Goal: Information Seeking & Learning: Learn about a topic

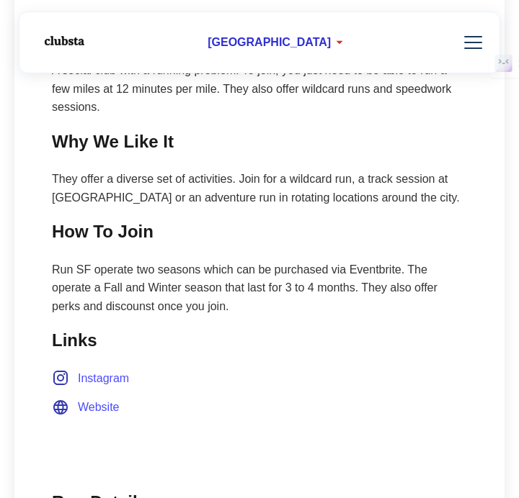
scroll to position [689, 0]
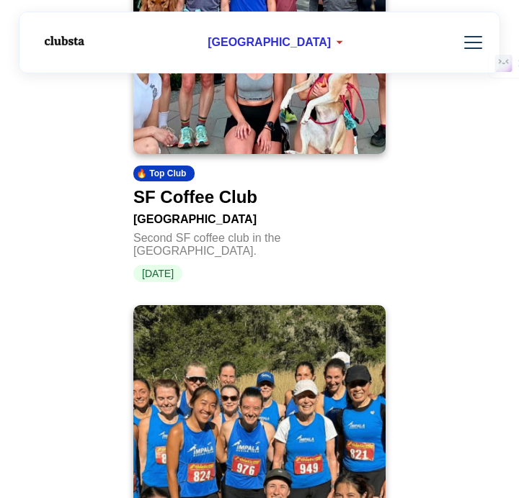
scroll to position [2710, 0]
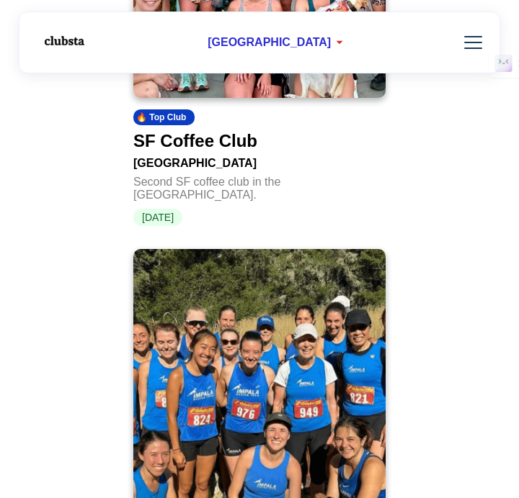
click at [215, 131] on div "SF Coffee Club" at bounding box center [195, 141] width 124 height 20
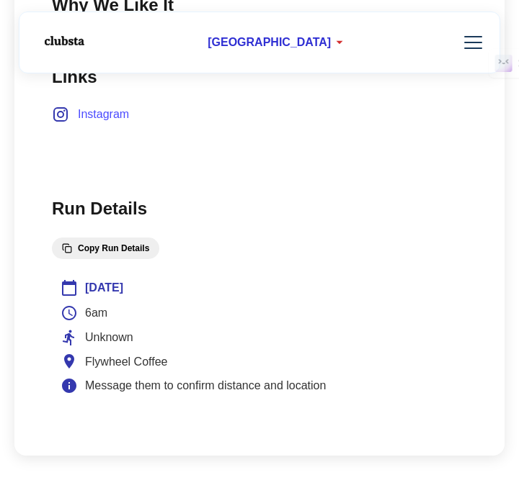
scroll to position [680, 0]
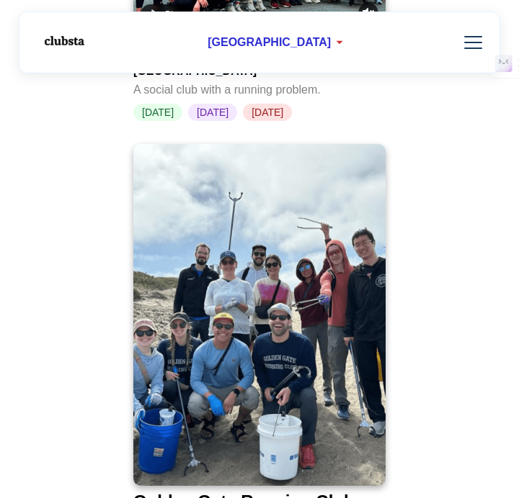
scroll to position [4335, 0]
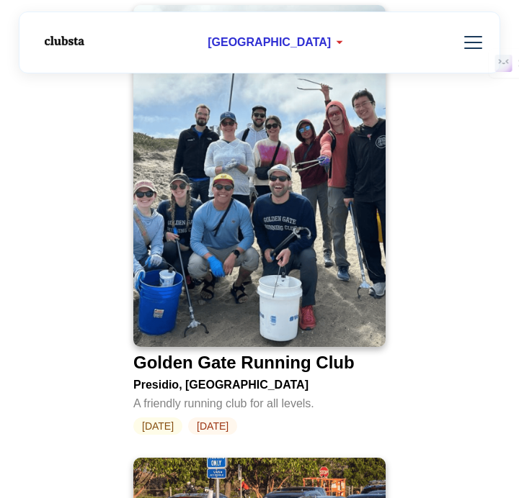
click at [236, 353] on div "Golden Gate Running Club" at bounding box center [243, 363] width 221 height 20
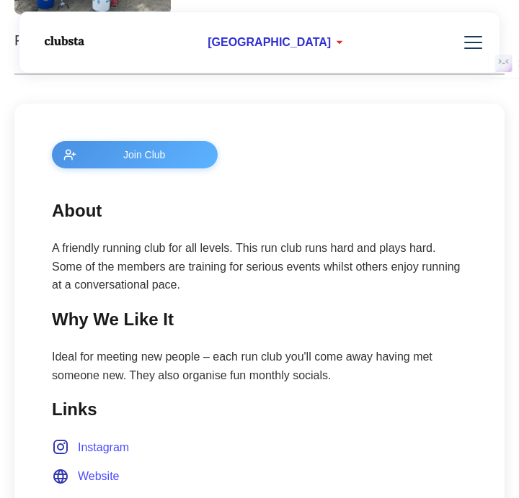
scroll to position [431, 0]
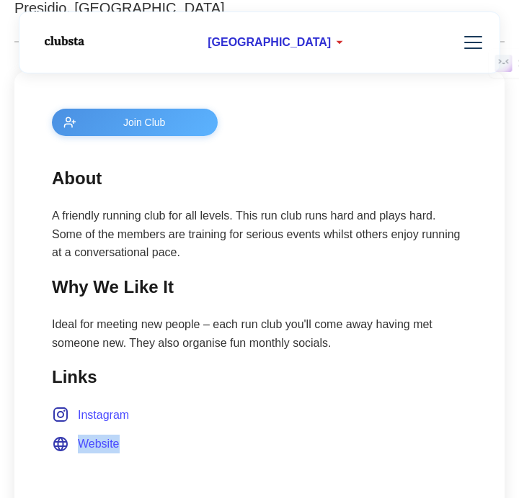
click at [90, 418] on span "Instagram" at bounding box center [103, 415] width 51 height 19
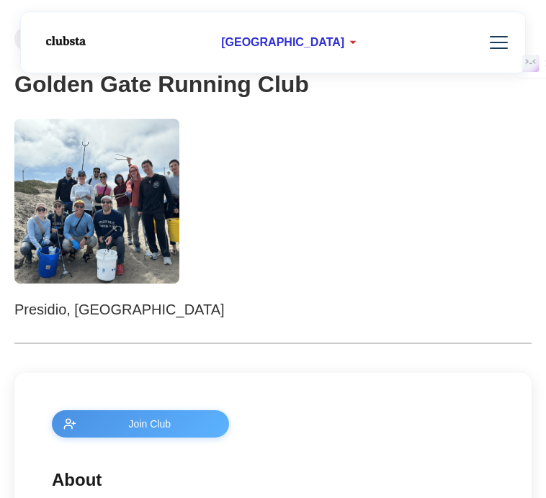
scroll to position [68, 0]
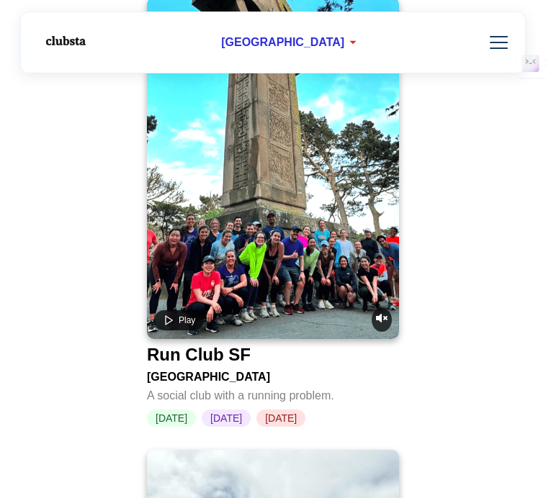
scroll to position [3887, 0]
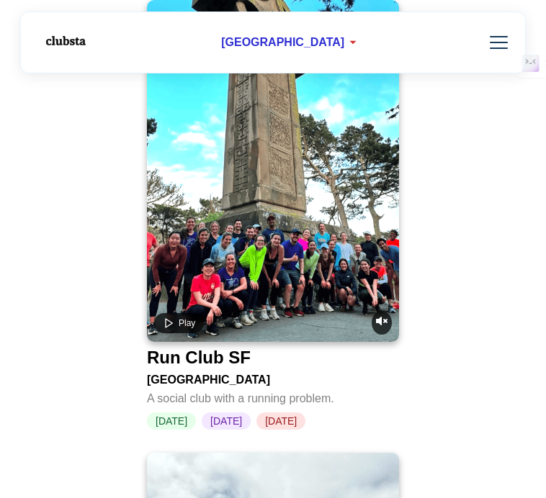
click at [242, 348] on div "Run Club SF" at bounding box center [199, 358] width 104 height 20
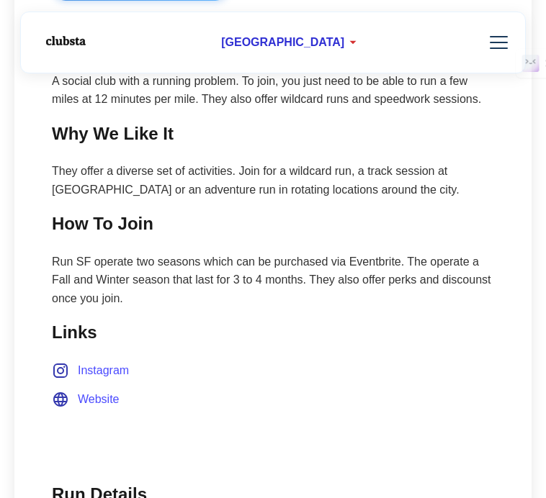
scroll to position [574, 0]
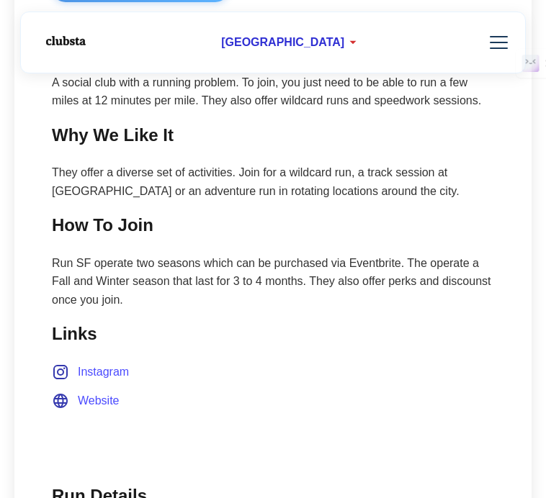
click at [370, 283] on p "Run SF operate two seasons which can be purchased via Eventbrite. The operate a…" at bounding box center [273, 281] width 442 height 55
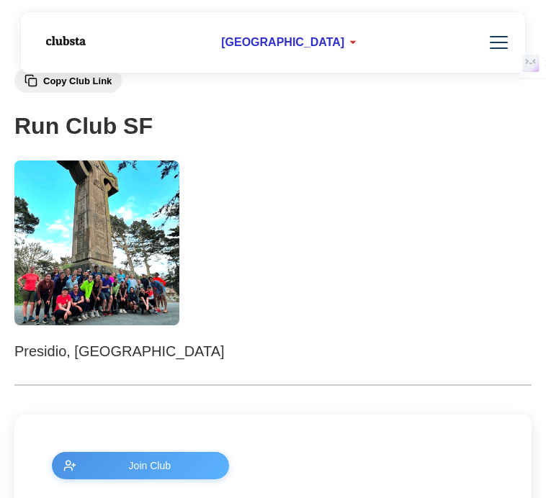
scroll to position [0, 0]
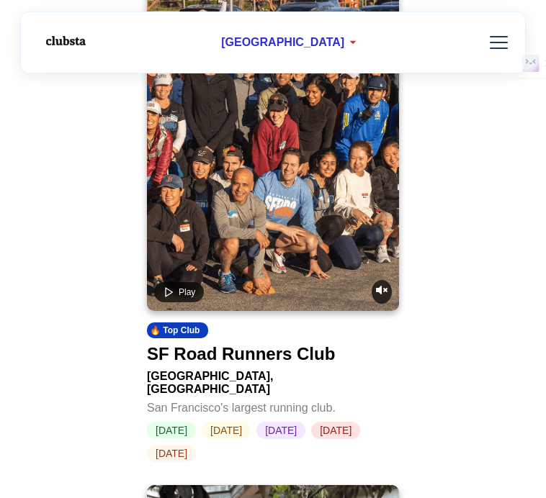
scroll to position [4858, 0]
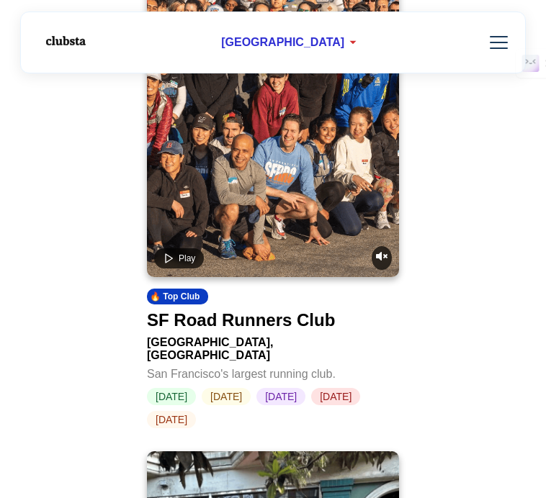
click at [218, 310] on div "SF Road Runners Club" at bounding box center [241, 320] width 188 height 20
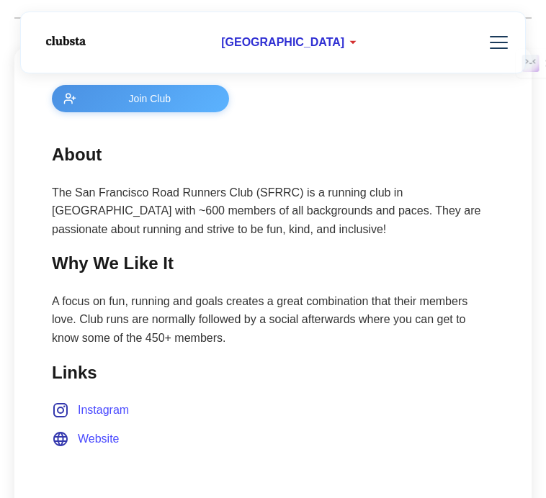
scroll to position [529, 0]
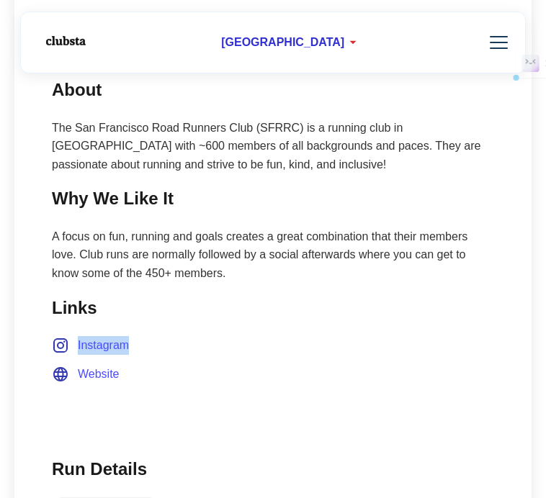
click at [116, 347] on span "Instagram" at bounding box center [103, 345] width 51 height 19
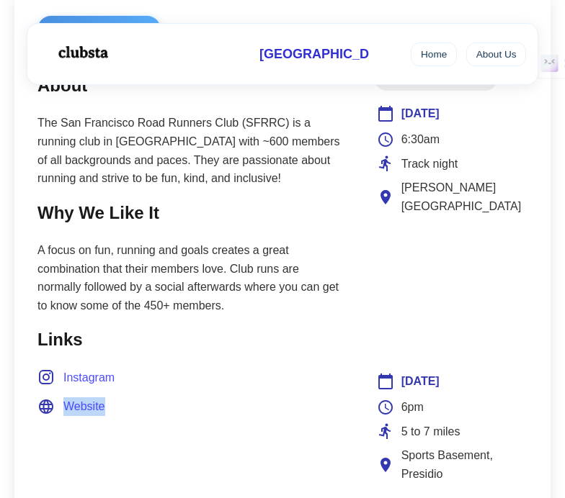
scroll to position [543, 0]
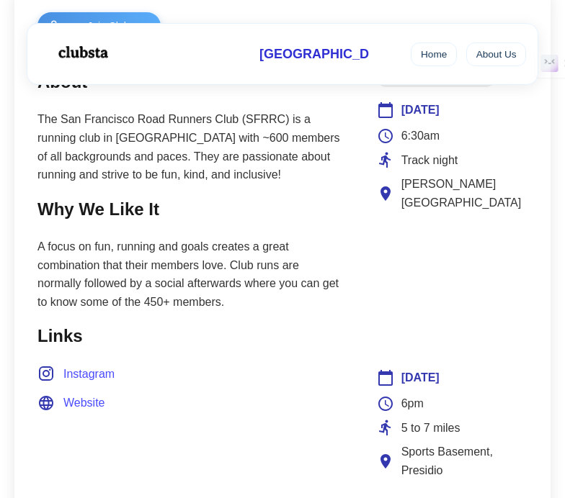
click at [277, 278] on p "A focus on fun, running and goals creates a great combination that their member…" at bounding box center [191, 274] width 308 height 73
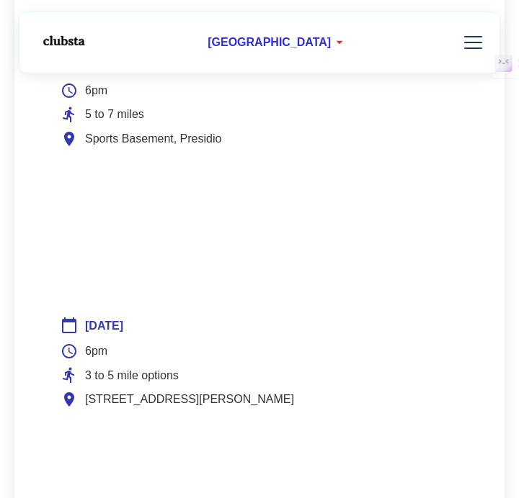
scroll to position [1003, 0]
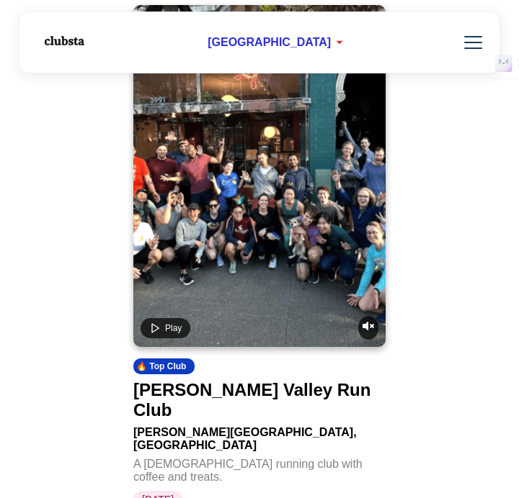
scroll to position [5360, 0]
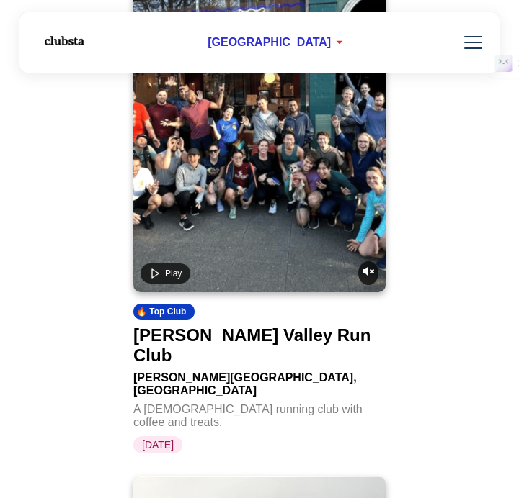
click at [228, 326] on div "[PERSON_NAME] Valley Run Club" at bounding box center [256, 346] width 246 height 40
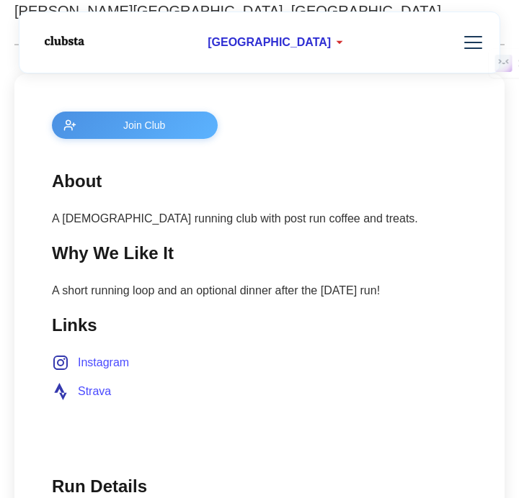
scroll to position [429, 0]
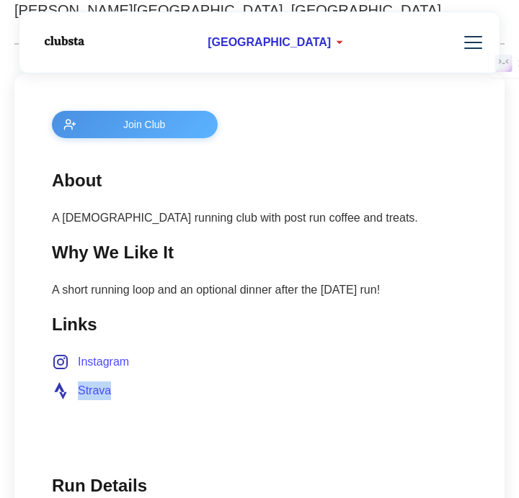
click at [117, 362] on span "Instagram" at bounding box center [103, 362] width 51 height 19
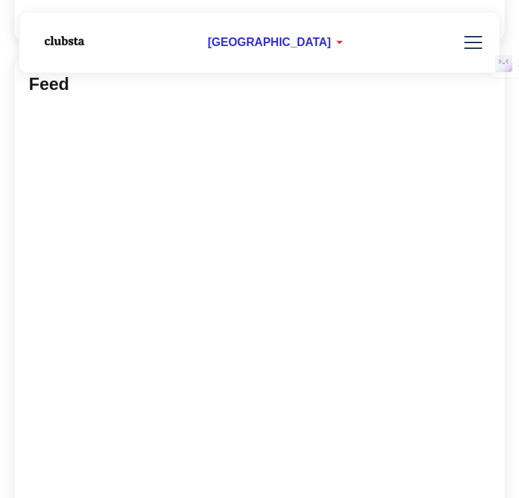
scroll to position [1824, 0]
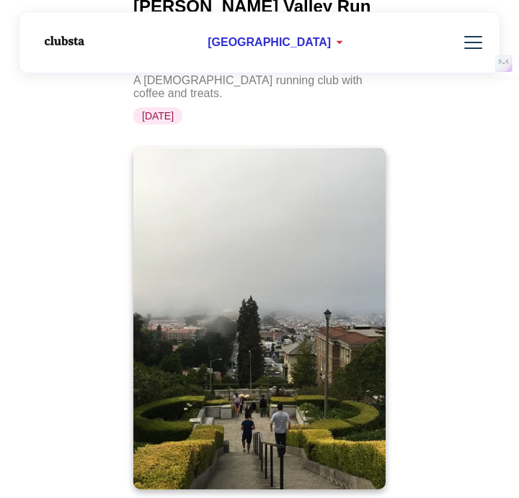
scroll to position [5726, 0]
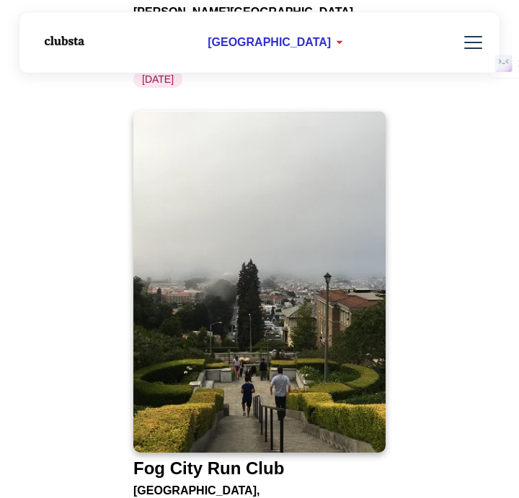
click at [259, 459] on div "Fog City Run Club" at bounding box center [208, 469] width 151 height 20
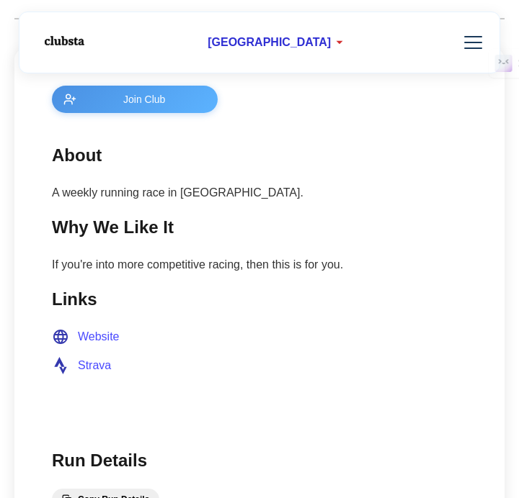
scroll to position [434, 0]
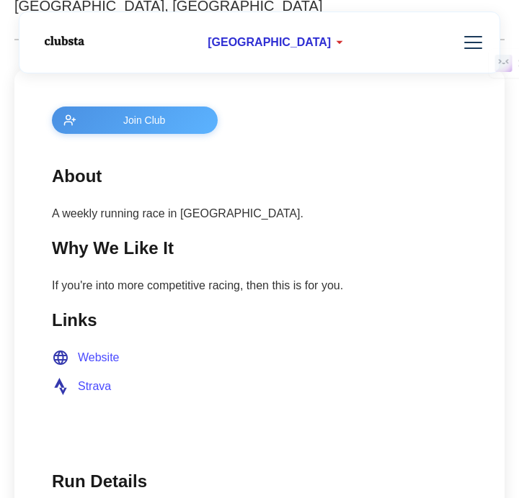
click at [160, 119] on span "Join Club" at bounding box center [144, 121] width 124 height 12
click at [93, 383] on span "Strava" at bounding box center [94, 386] width 33 height 19
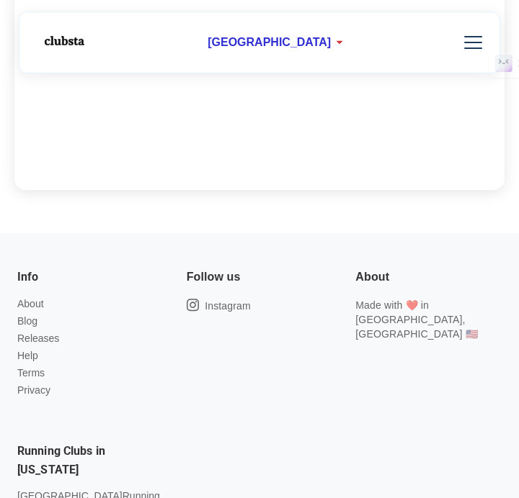
scroll to position [1117, 0]
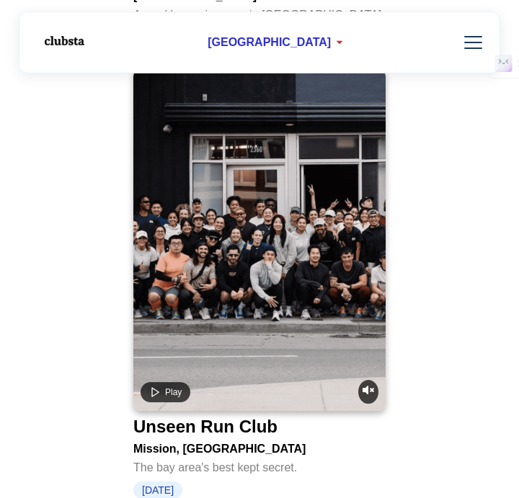
scroll to position [6239, 0]
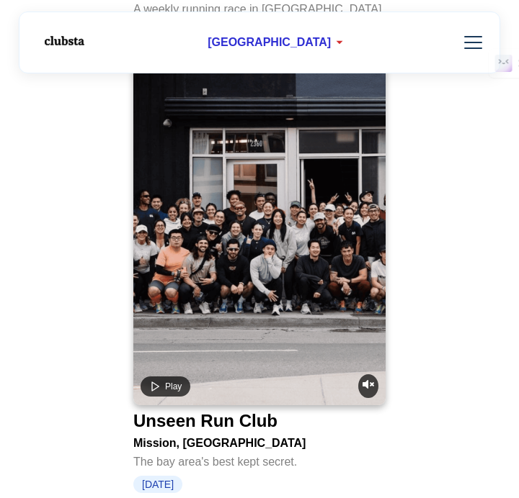
click at [254, 411] on div "Unseen Run Club" at bounding box center [205, 421] width 144 height 20
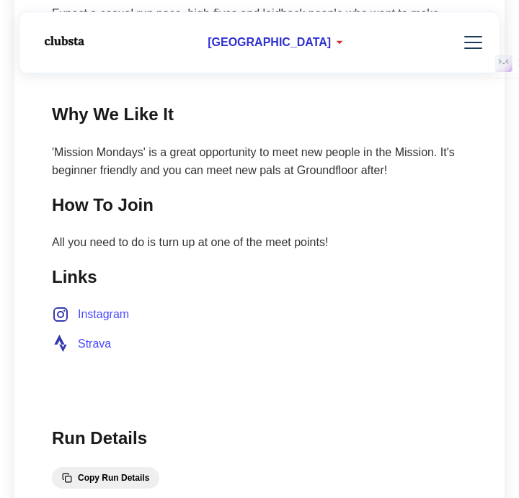
scroll to position [617, 0]
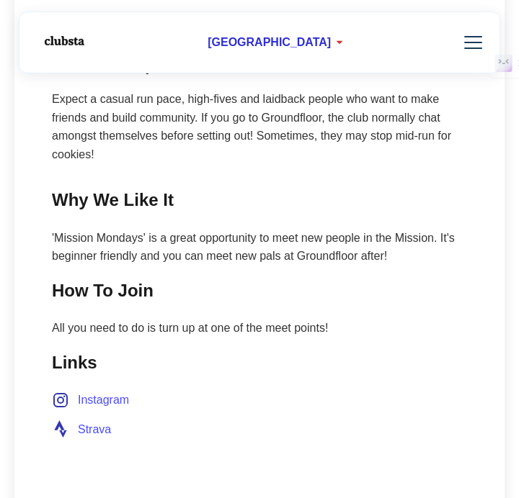
click at [93, 429] on span "Strava" at bounding box center [94, 430] width 33 height 19
click at [98, 400] on span "Instagram" at bounding box center [103, 400] width 51 height 19
click at [97, 400] on span "Instagram" at bounding box center [103, 400] width 51 height 19
click at [120, 399] on span "Instagram" at bounding box center [103, 400] width 51 height 19
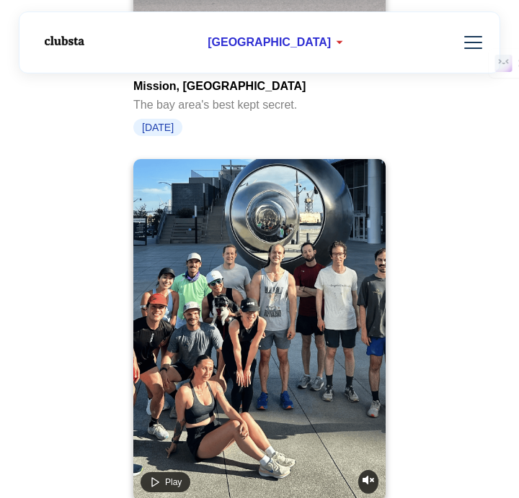
scroll to position [6601, 0]
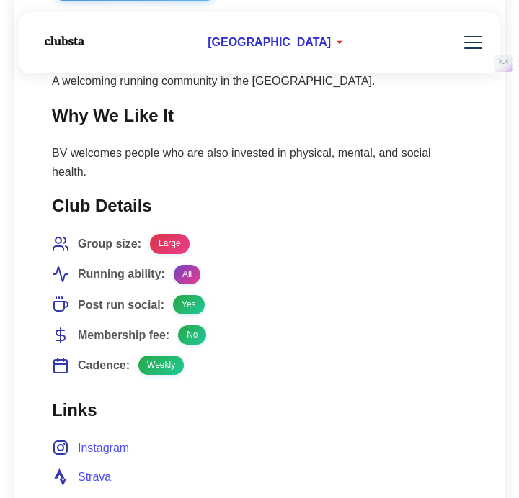
scroll to position [585, 0]
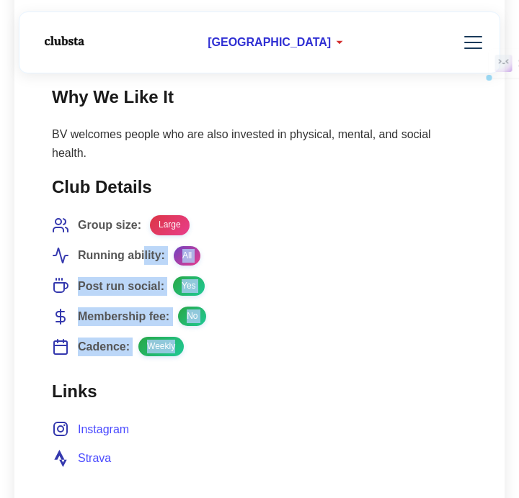
drag, startPoint x: 144, startPoint y: 251, endPoint x: 207, endPoint y: 346, distance: 113.7
click at [207, 346] on ul "Group size: Large Running ability: All Post run social: Yes Membership fee: No …" at bounding box center [259, 285] width 415 height 141
click at [207, 346] on li "Cadence: Weekly" at bounding box center [259, 346] width 415 height 19
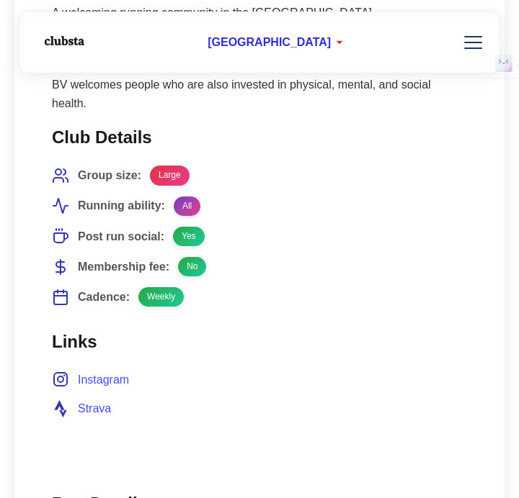
scroll to position [637, 0]
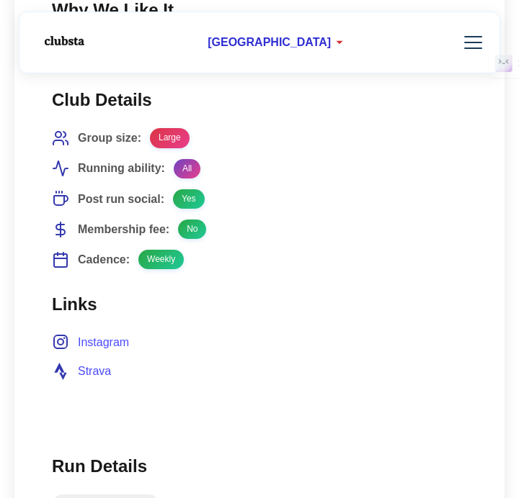
scroll to position [673, 0]
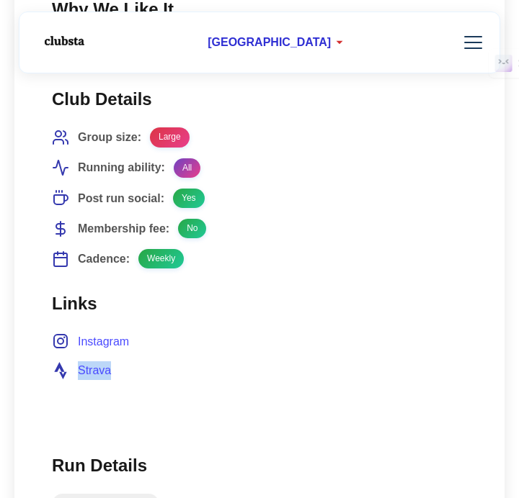
click at [116, 343] on span "Instagram" at bounding box center [103, 342] width 51 height 19
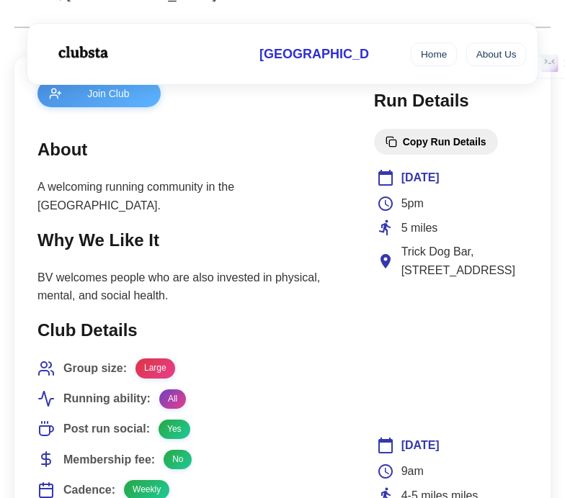
scroll to position [479, 0]
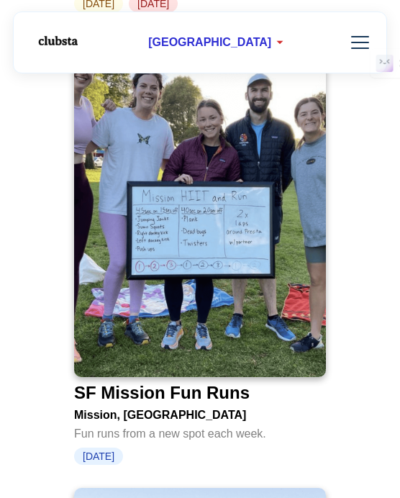
scroll to position [7171, 0]
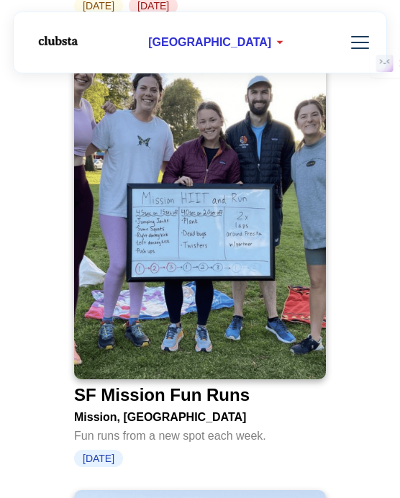
click at [235, 385] on div "SF Mission Fun Runs" at bounding box center [162, 395] width 176 height 20
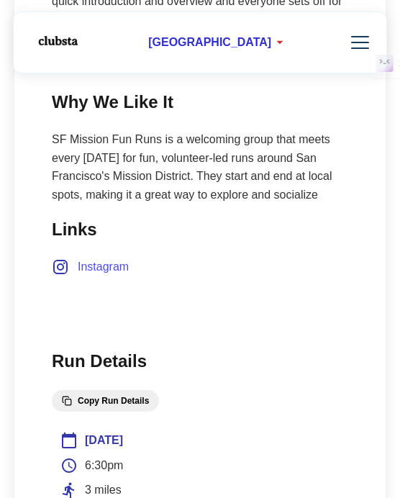
scroll to position [752, 0]
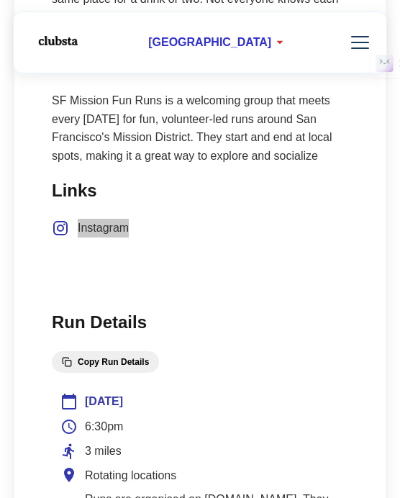
click at [107, 228] on span "Instagram" at bounding box center [103, 228] width 51 height 19
click at [113, 228] on span "Instagram" at bounding box center [103, 228] width 51 height 19
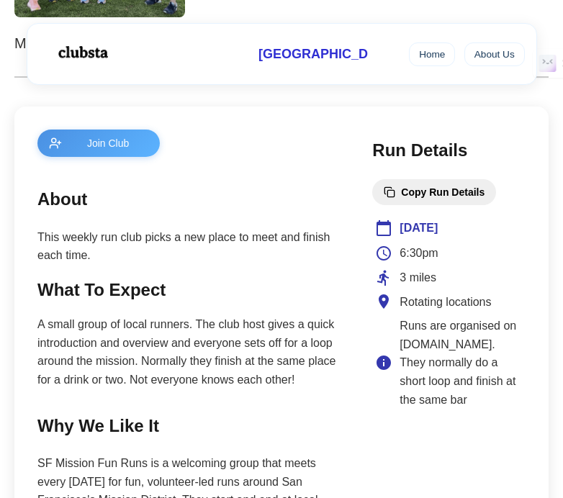
scroll to position [424, 0]
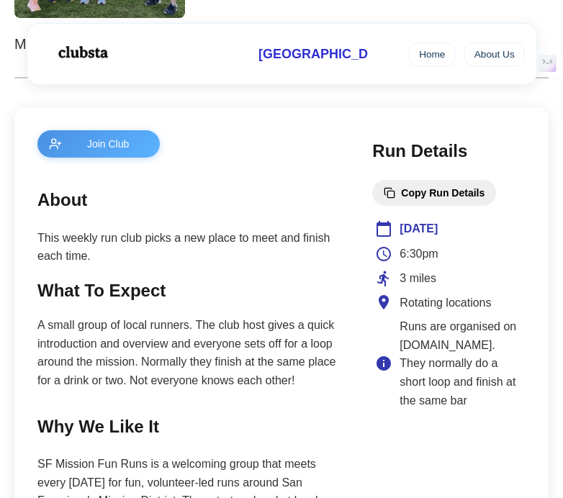
scroll to position [5732, 0]
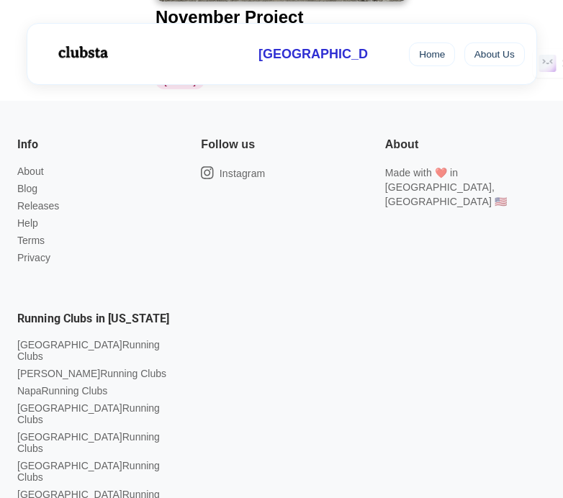
click at [177, 310] on div "Running Clubs in [US_STATE] [GEOGRAPHIC_DATA] Running Clubs Marin Running Clubs…" at bounding box center [97, 452] width 161 height 284
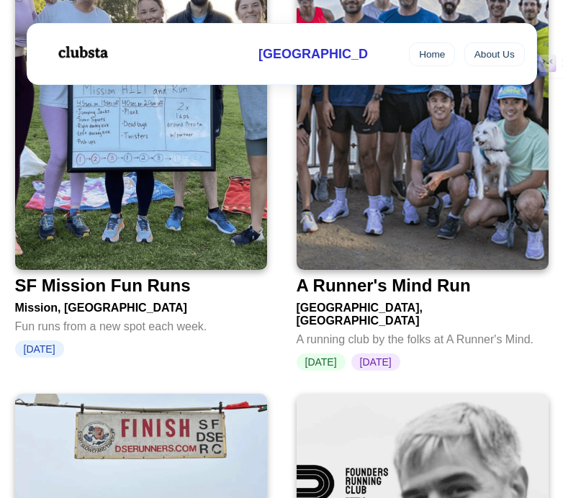
scroll to position [4024, 0]
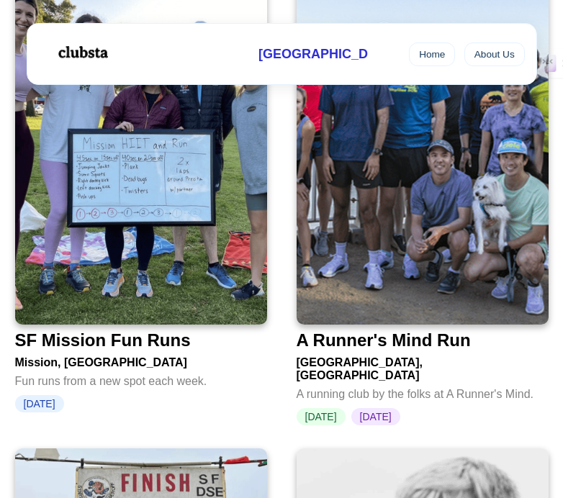
click at [385, 331] on div "A Runner's Mind Run" at bounding box center [384, 341] width 174 height 20
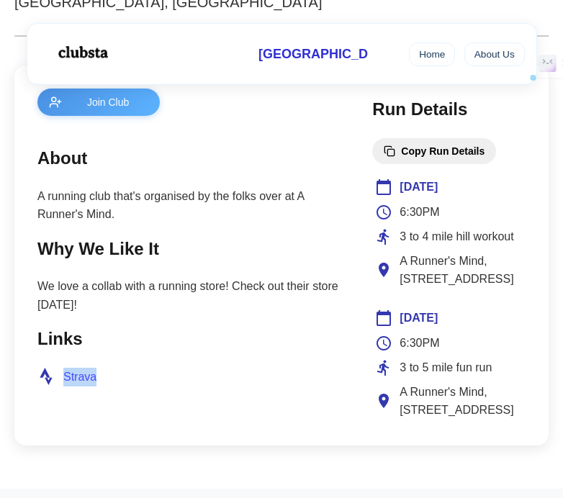
scroll to position [462, 0]
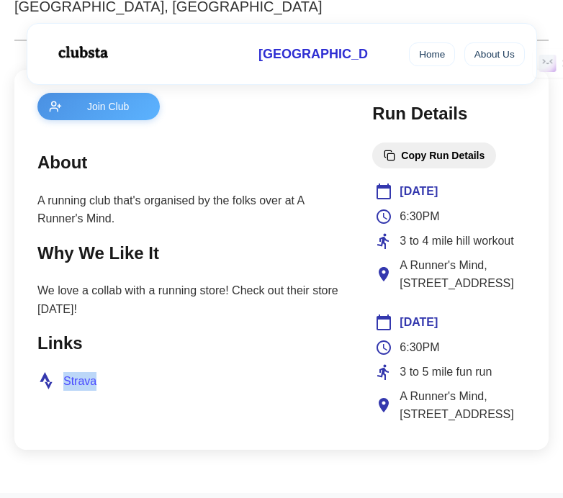
click at [85, 383] on span "Strava" at bounding box center [79, 381] width 33 height 19
click at [315, 227] on p "A running club that's organised by the folks over at A Runner's Mind." at bounding box center [190, 210] width 306 height 37
click at [353, 240] on div "Join Club About A running club that's organised by the folks over at A Runner's…" at bounding box center [281, 260] width 534 height 380
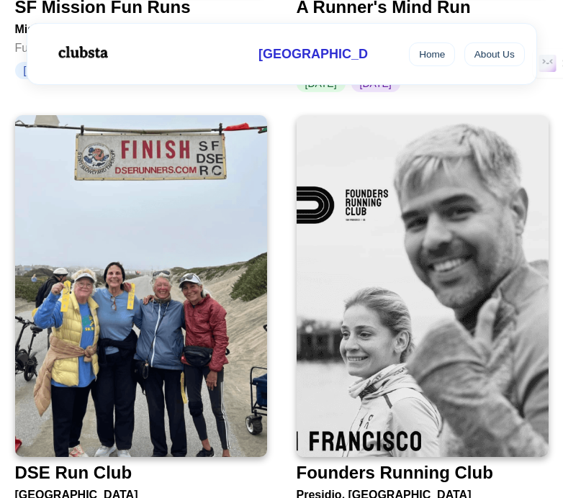
scroll to position [4359, 0]
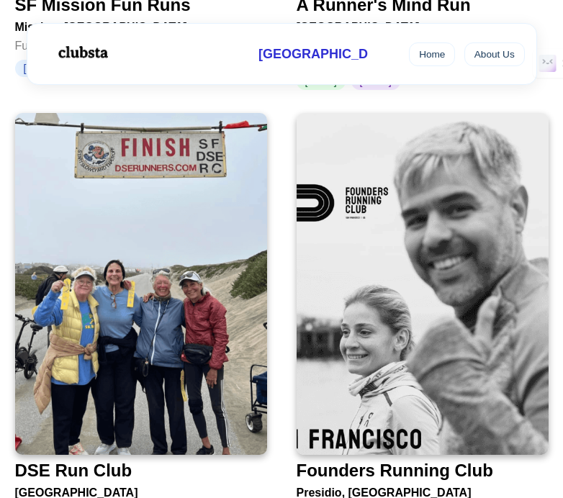
click at [375, 461] on div "Founders Running Club" at bounding box center [395, 471] width 197 height 20
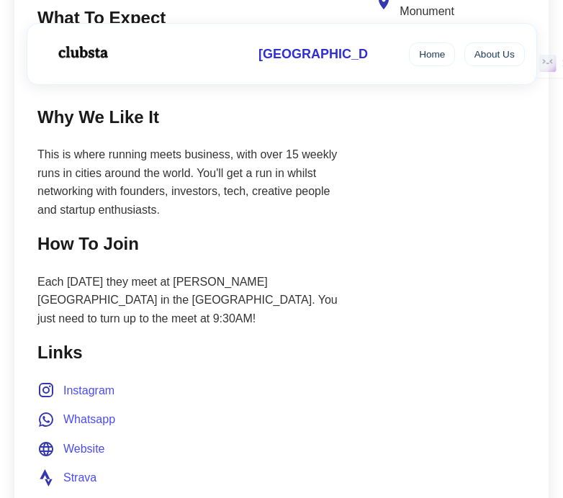
scroll to position [766, 0]
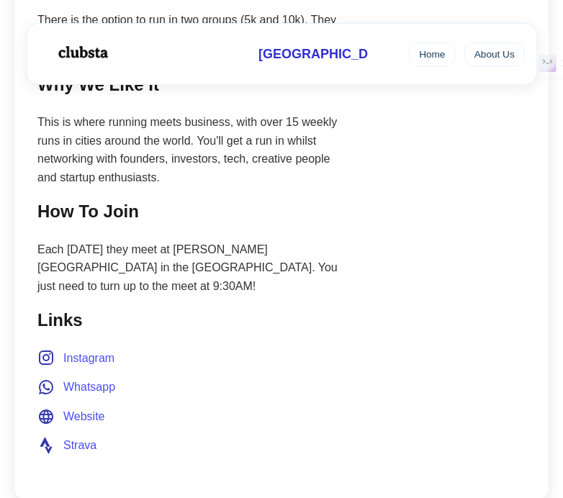
click at [98, 378] on span "Whatsapp" at bounding box center [89, 387] width 52 height 19
click at [89, 349] on span "Instagram" at bounding box center [88, 358] width 51 height 19
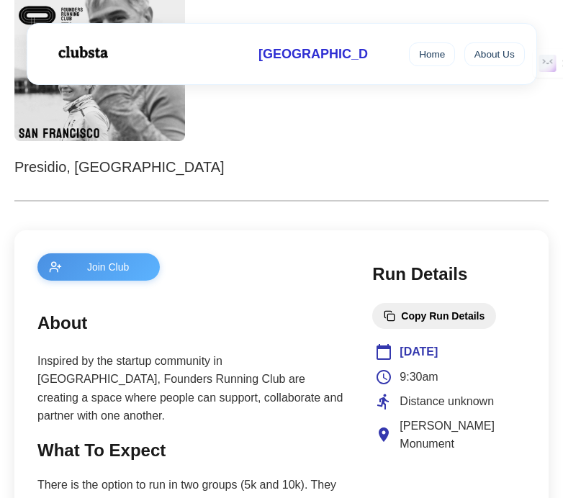
scroll to position [0, 0]
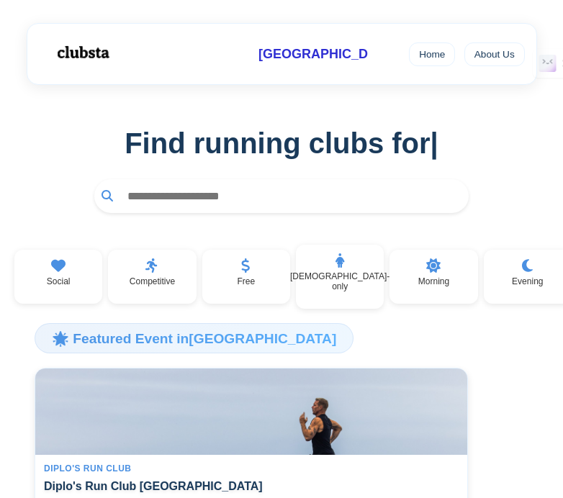
scroll to position [4359, 0]
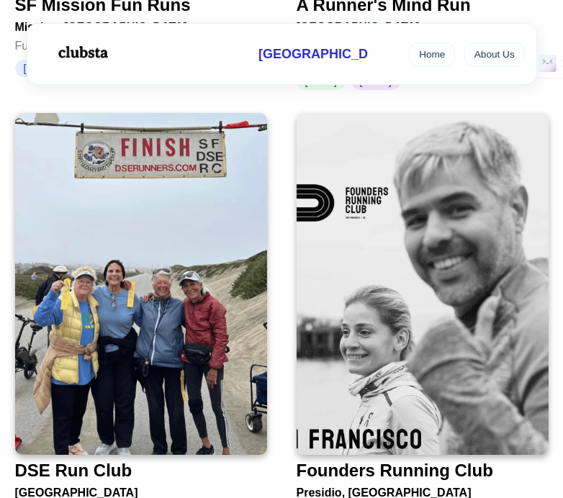
click at [28, 461] on div "DSE Run Club" at bounding box center [73, 471] width 117 height 20
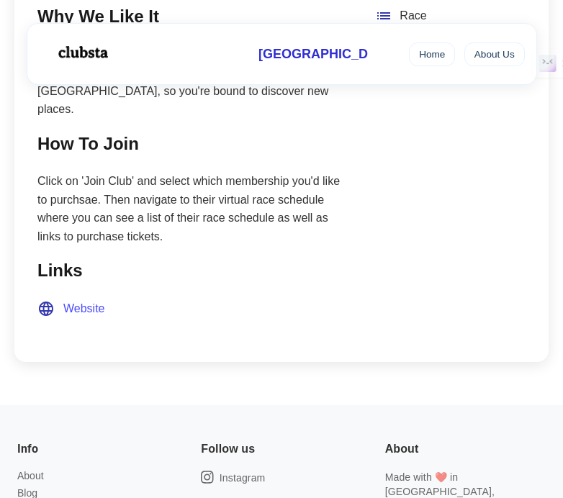
scroll to position [761, 0]
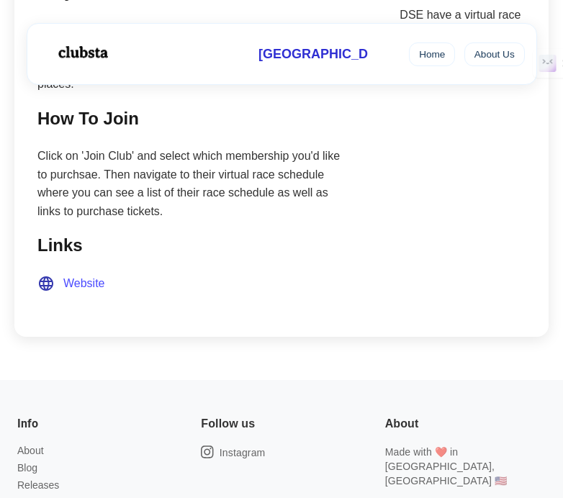
click at [354, 250] on div "Join Club About Nearly every weekend of the year, this club hosts a $10 running…" at bounding box center [281, 54] width 534 height 566
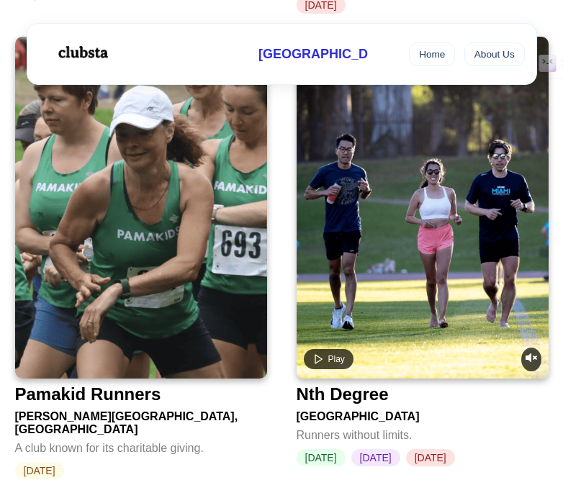
scroll to position [4885, 0]
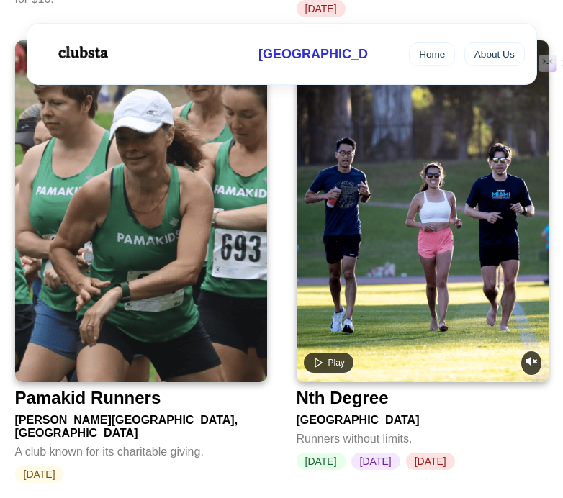
click at [175, 382] on div "Pamakid Runners" at bounding box center [141, 395] width 252 height 26
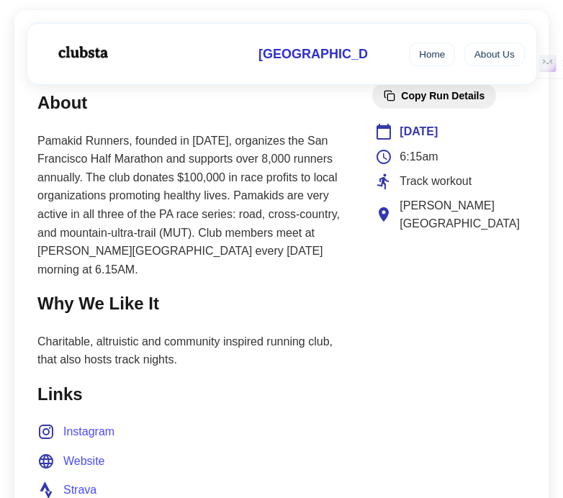
scroll to position [527, 0]
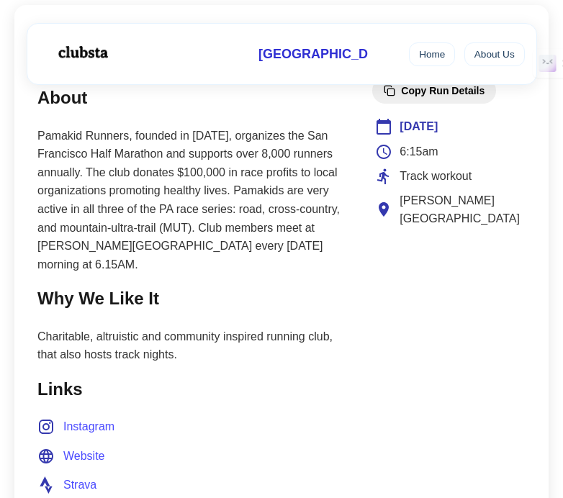
click at [104, 476] on li "Strava" at bounding box center [190, 485] width 306 height 19
click at [99, 418] on span "Instagram" at bounding box center [88, 427] width 51 height 19
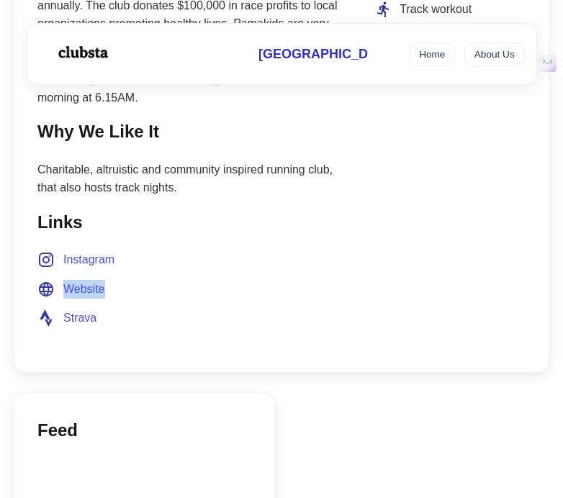
scroll to position [632, 0]
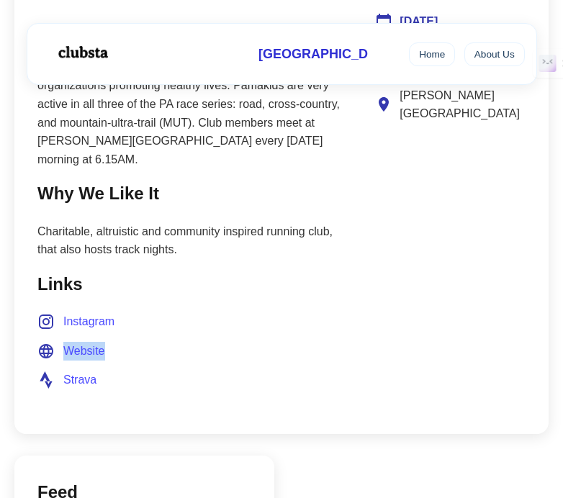
click at [89, 342] on span "Website" at bounding box center [84, 351] width 42 height 19
click at [318, 273] on h2 "Links" at bounding box center [190, 284] width 306 height 27
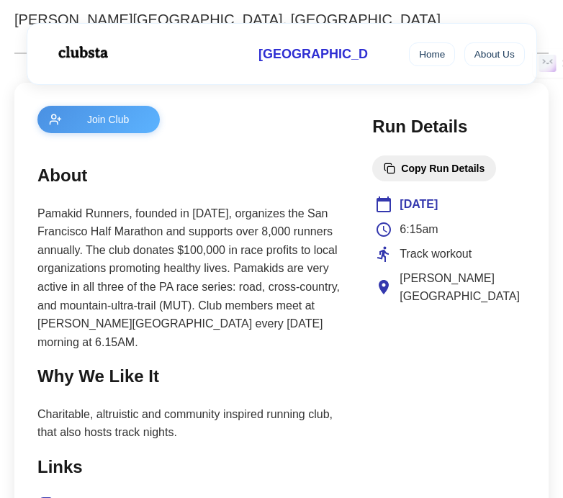
scroll to position [0, 0]
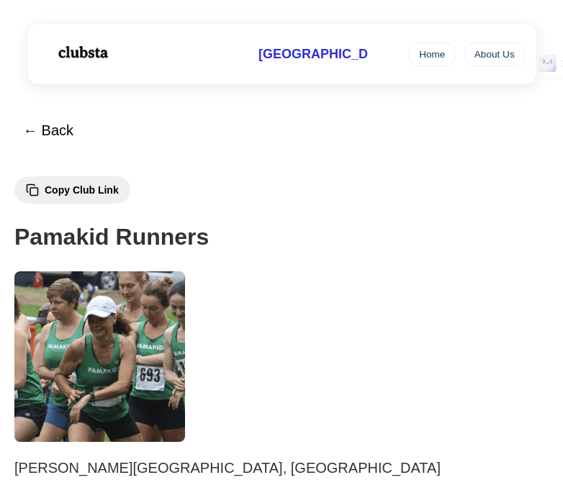
scroll to position [4885, 0]
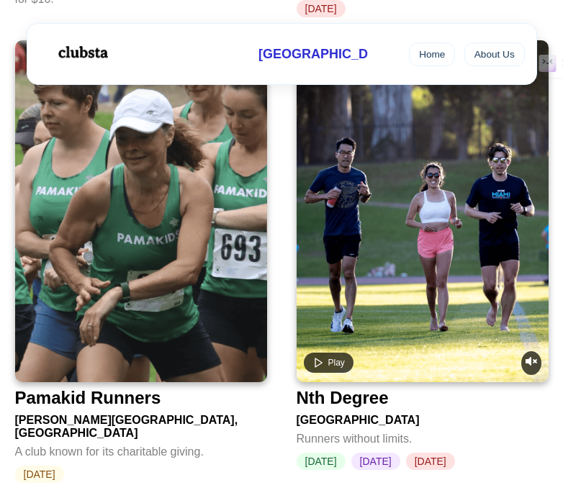
click at [388, 388] on div "Nth Degree" at bounding box center [343, 398] width 92 height 20
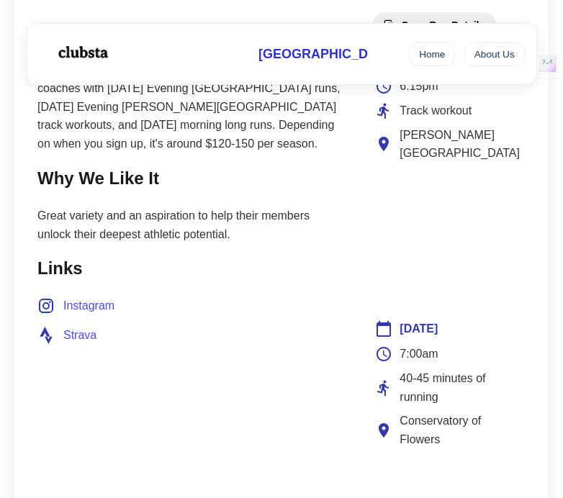
scroll to position [606, 0]
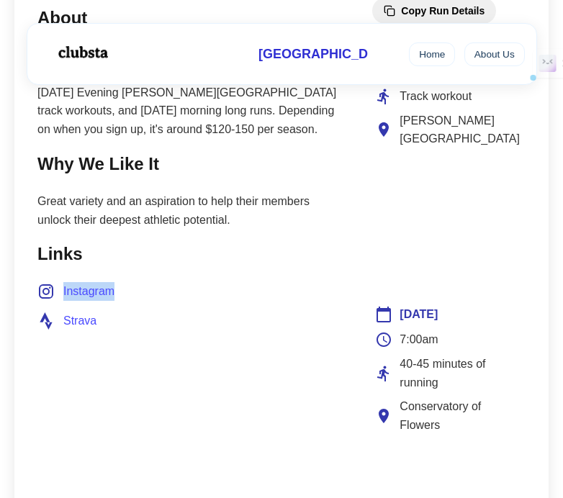
click at [99, 292] on span "Instagram" at bounding box center [88, 291] width 51 height 19
click at [172, 306] on ul "Instagram Strava" at bounding box center [190, 306] width 306 height 48
drag, startPoint x: 112, startPoint y: 129, endPoint x: 220, endPoint y: 134, distance: 108.2
click at [220, 134] on p "This club offers a 3-month training program run by certified coaches with [DATE…" at bounding box center [190, 93] width 306 height 92
copy p "$120-150 per season"
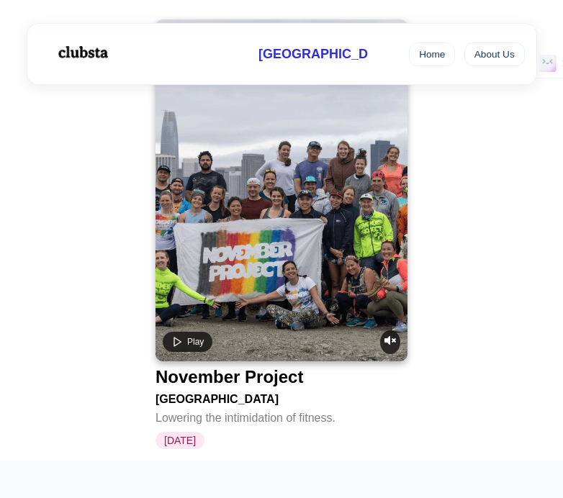
scroll to position [5381, 0]
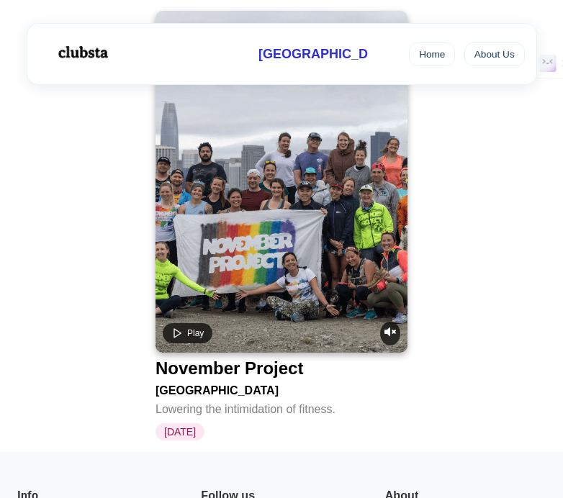
click at [197, 359] on div "November Project" at bounding box center [230, 369] width 148 height 20
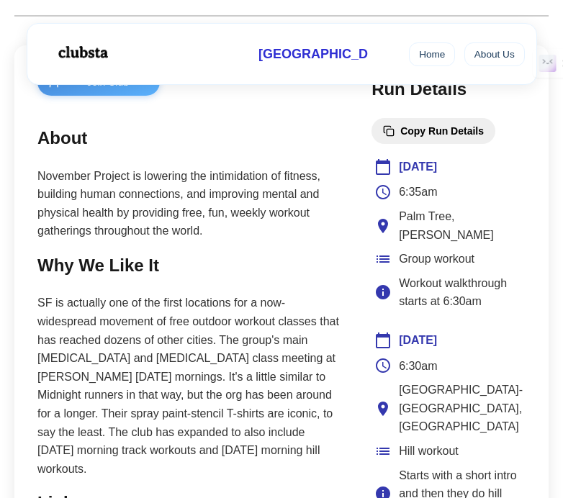
scroll to position [471, 0]
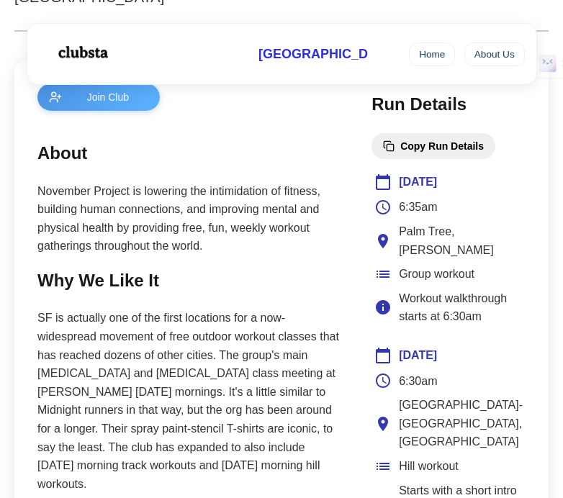
click at [169, 385] on p "SF is actually one of the first locations for a now-widespread movement of free…" at bounding box center [189, 401] width 305 height 184
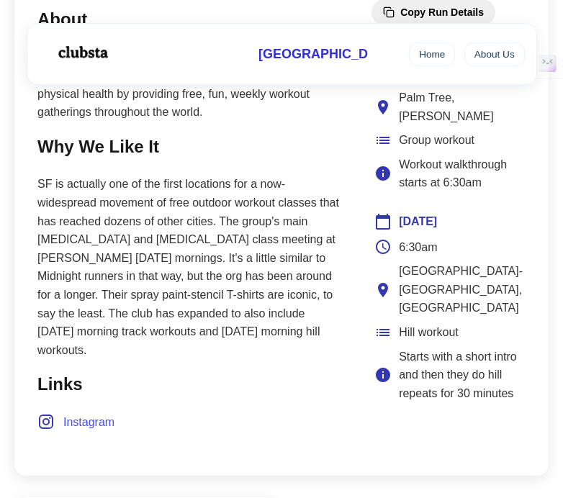
scroll to position [608, 0]
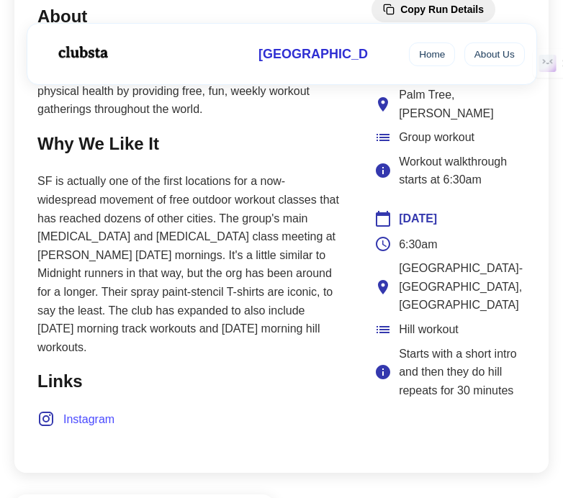
click at [117, 435] on main "Join Club About November Project is lowering the intimidation of fitness, build…" at bounding box center [189, 198] width 305 height 503
click at [77, 425] on span "Instagram" at bounding box center [88, 420] width 51 height 19
click at [321, 262] on p "SF is actually one of the first locations for a now-widespread movement of free…" at bounding box center [189, 264] width 305 height 184
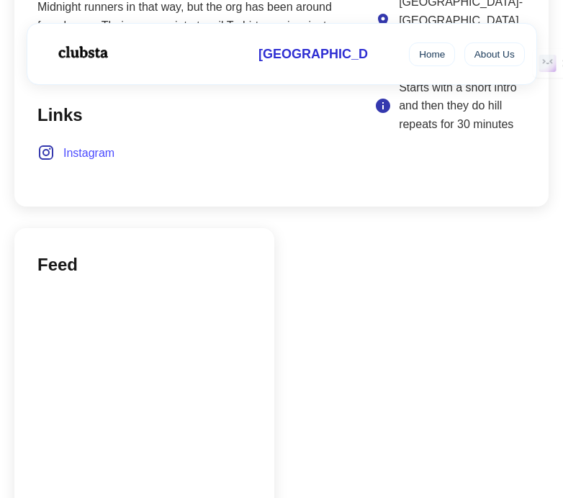
scroll to position [926, 0]
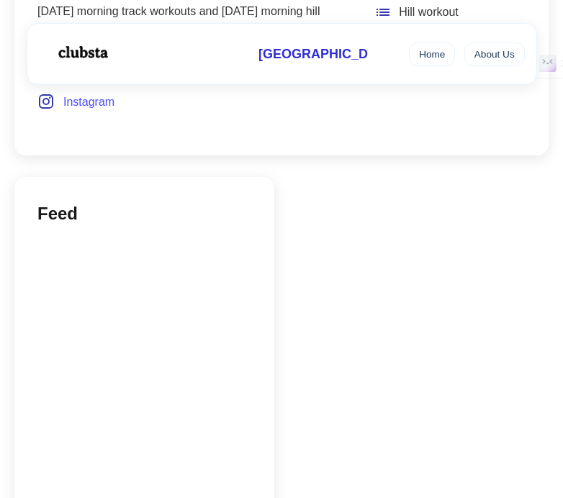
scroll to position [5381, 0]
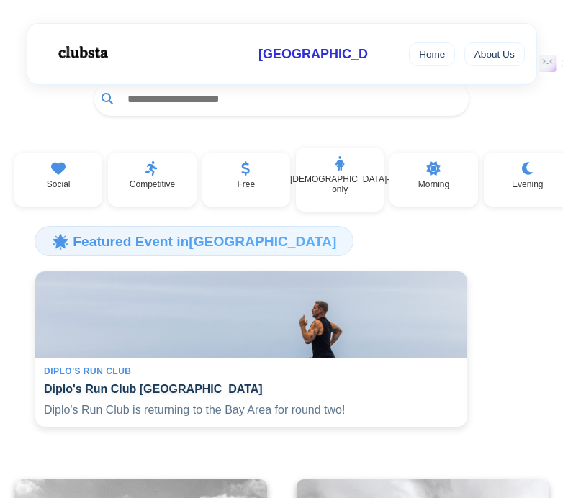
scroll to position [76, 0]
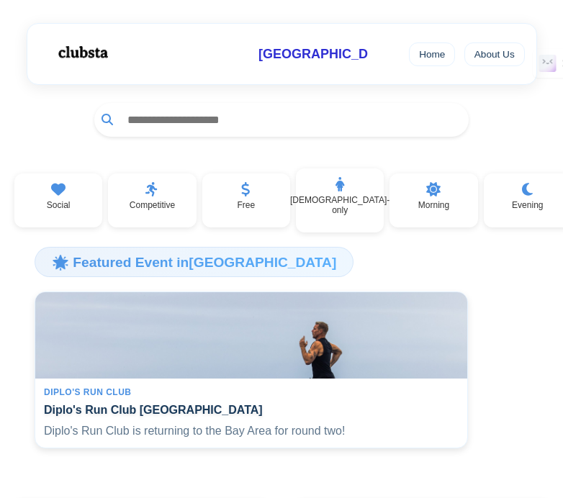
click at [202, 122] on input "text" at bounding box center [290, 120] width 341 height 27
click at [352, 205] on div "[DEMOGRAPHIC_DATA]-only" at bounding box center [340, 197] width 88 height 65
click at [189, 125] on input "text" at bounding box center [290, 120] width 341 height 27
click at [133, 204] on div "Competitive" at bounding box center [152, 197] width 88 height 55
